Goal: Information Seeking & Learning: Learn about a topic

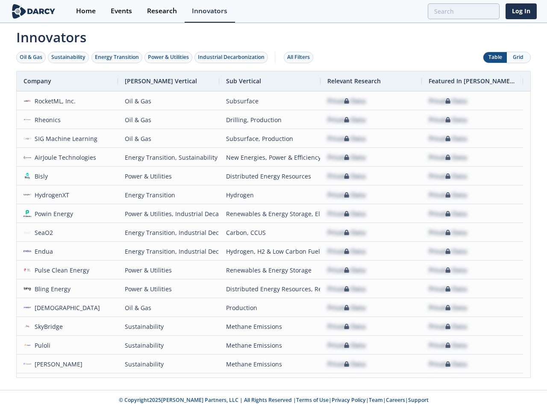
click at [31, 57] on div "Oil & Gas" at bounding box center [31, 57] width 23 height 8
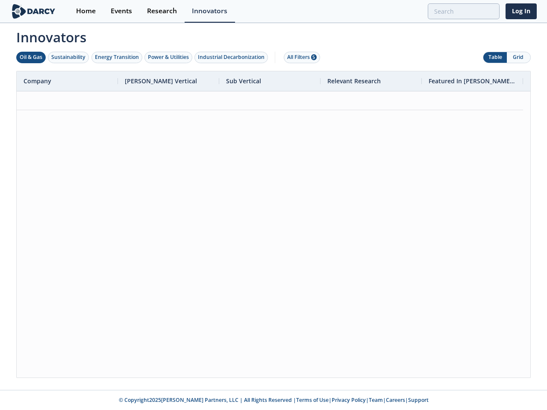
click at [69, 57] on div "Sustainability" at bounding box center [68, 57] width 34 height 8
click at [117, 57] on div "Energy Transition" at bounding box center [117, 57] width 44 height 8
click at [169, 57] on div "Power & Utilities" at bounding box center [168, 57] width 41 height 8
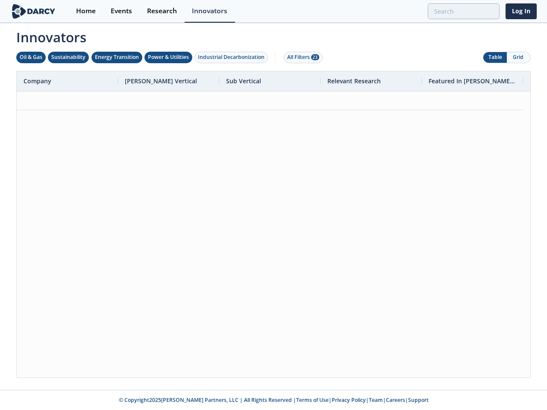
click at [233, 57] on div "Industrial Decarbonization" at bounding box center [231, 57] width 67 height 8
click at [301, 57] on div "All Filters 28" at bounding box center [303, 57] width 32 height 8
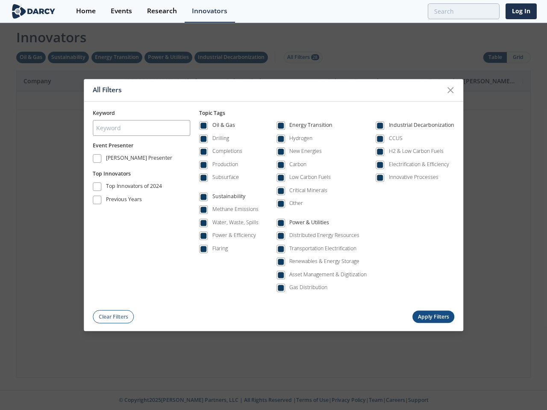
click at [495, 57] on div "All Filters Keyword Event Presenter [PERSON_NAME] Presenter Top Innovators Top …" at bounding box center [273, 205] width 547 height 410
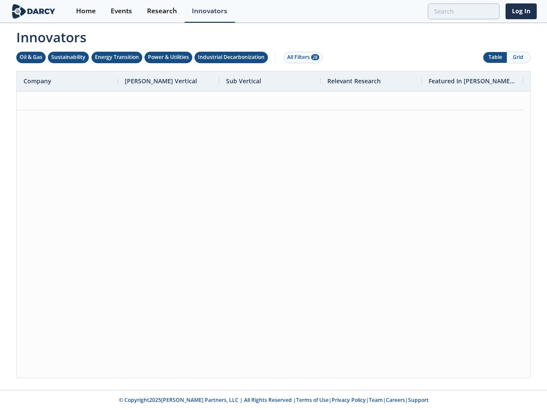
click at [519, 57] on button "Grid" at bounding box center [519, 57] width 24 height 11
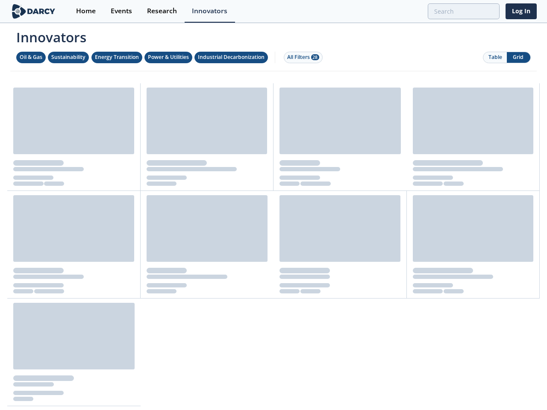
click at [274, 224] on div "Innovators Oil & Gas Sustainability Energy Transition Power & Utilities Industr…" at bounding box center [273, 215] width 527 height 383
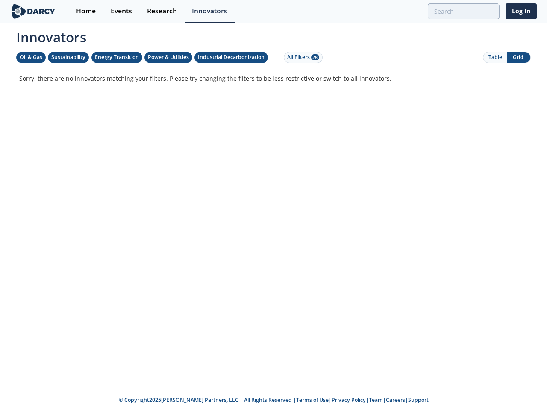
click at [67, 81] on p "Sorry, there are no innovators matching your filters. Please try changing the f…" at bounding box center [273, 78] width 509 height 9
